Goal: Information Seeking & Learning: Learn about a topic

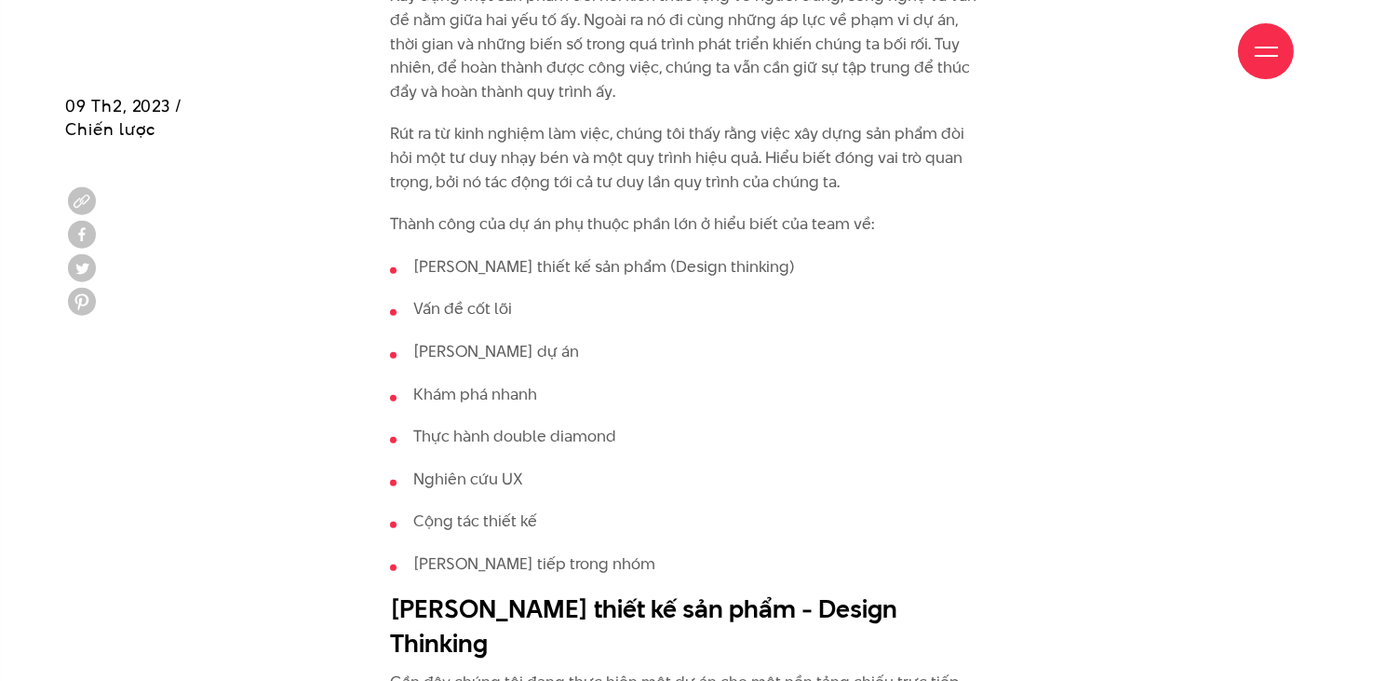
scroll to position [1668, 0]
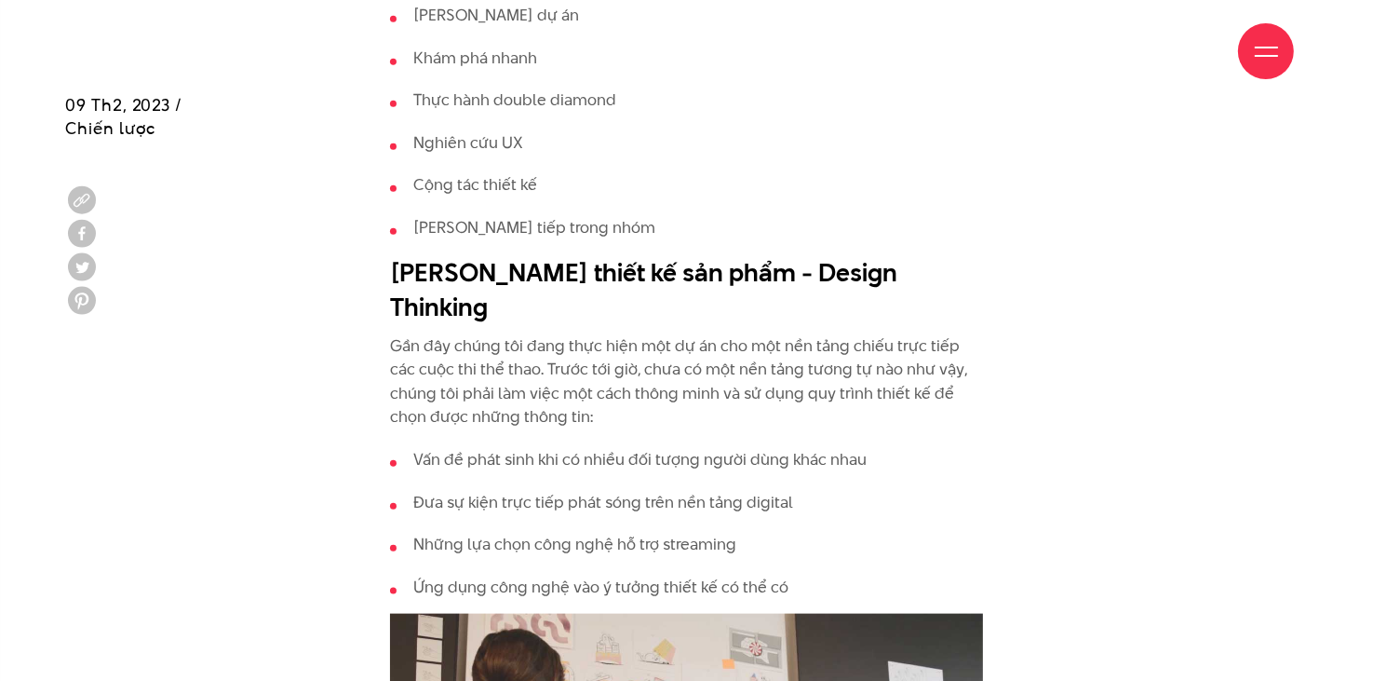
scroll to position [2006, 0]
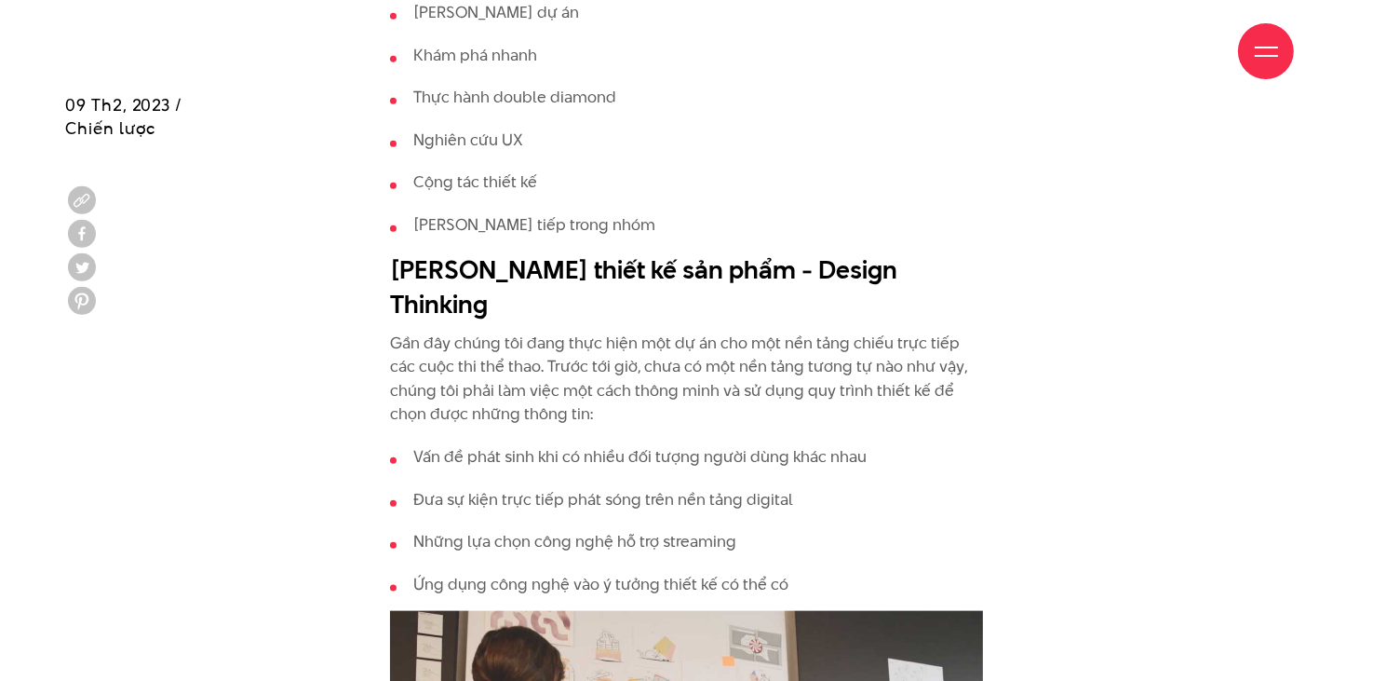
click at [562, 370] on p "Gần đây chúng tôi đang thực hiện một dự án cho một nền tảng chiếu trực tiếp các…" at bounding box center [687, 378] width 594 height 95
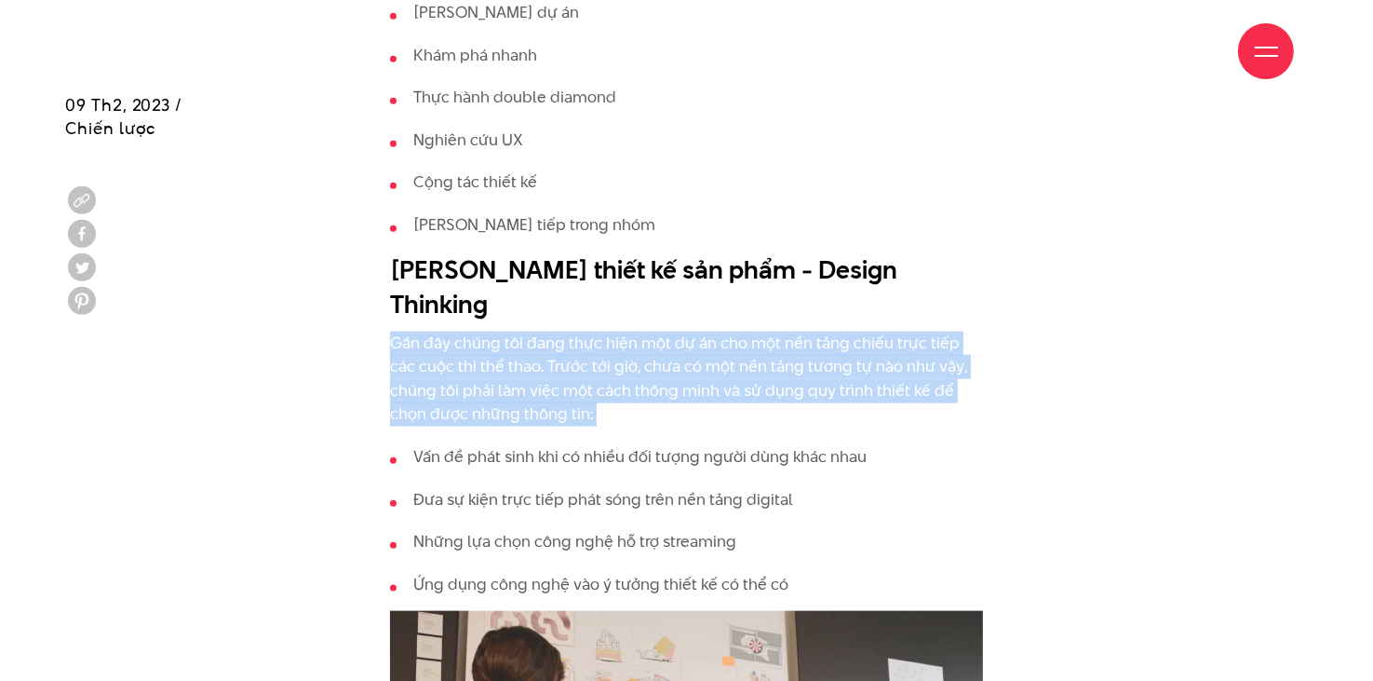
click at [562, 370] on p "Gần đây chúng tôi đang thực hiện một dự án cho một nền tảng chiếu trực tiếp các…" at bounding box center [687, 378] width 594 height 95
click at [539, 360] on p "Gần đây chúng tôi đang thực hiện một dự án cho một nền tảng chiếu trực tiếp các…" at bounding box center [687, 378] width 594 height 95
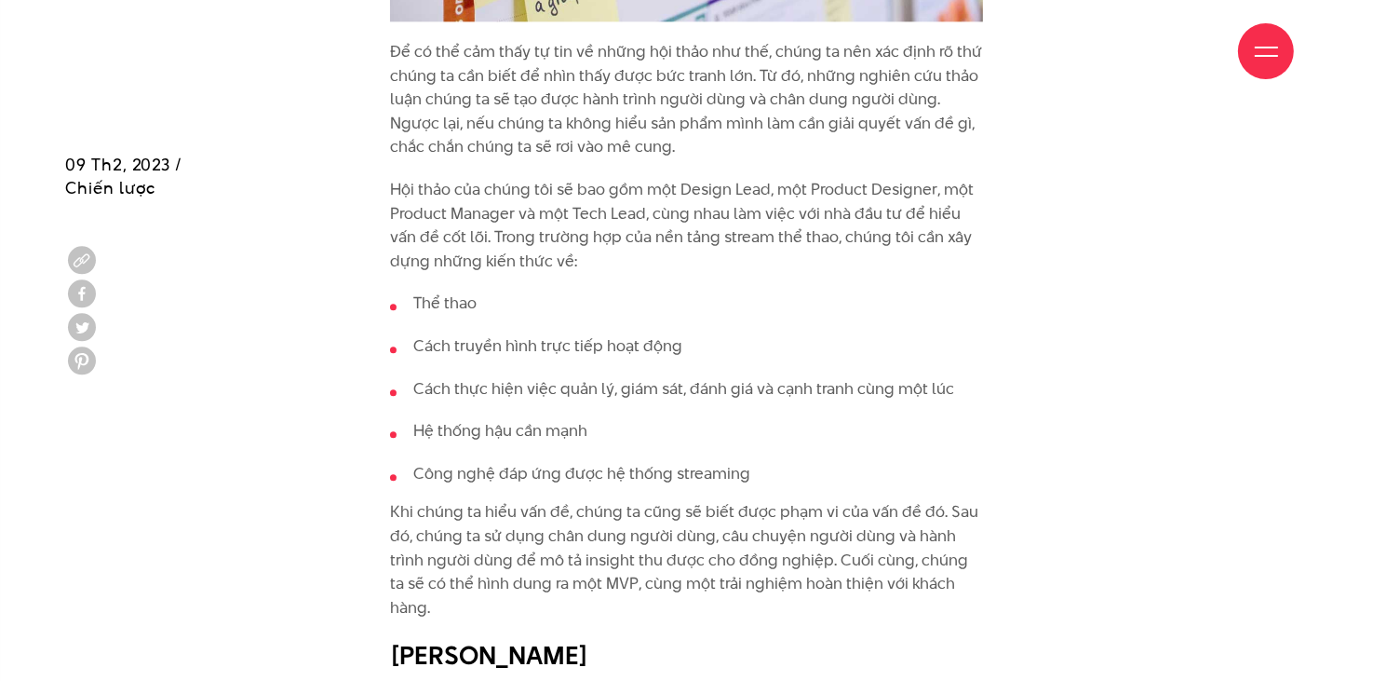
scroll to position [4279, 0]
